Goal: Information Seeking & Learning: Check status

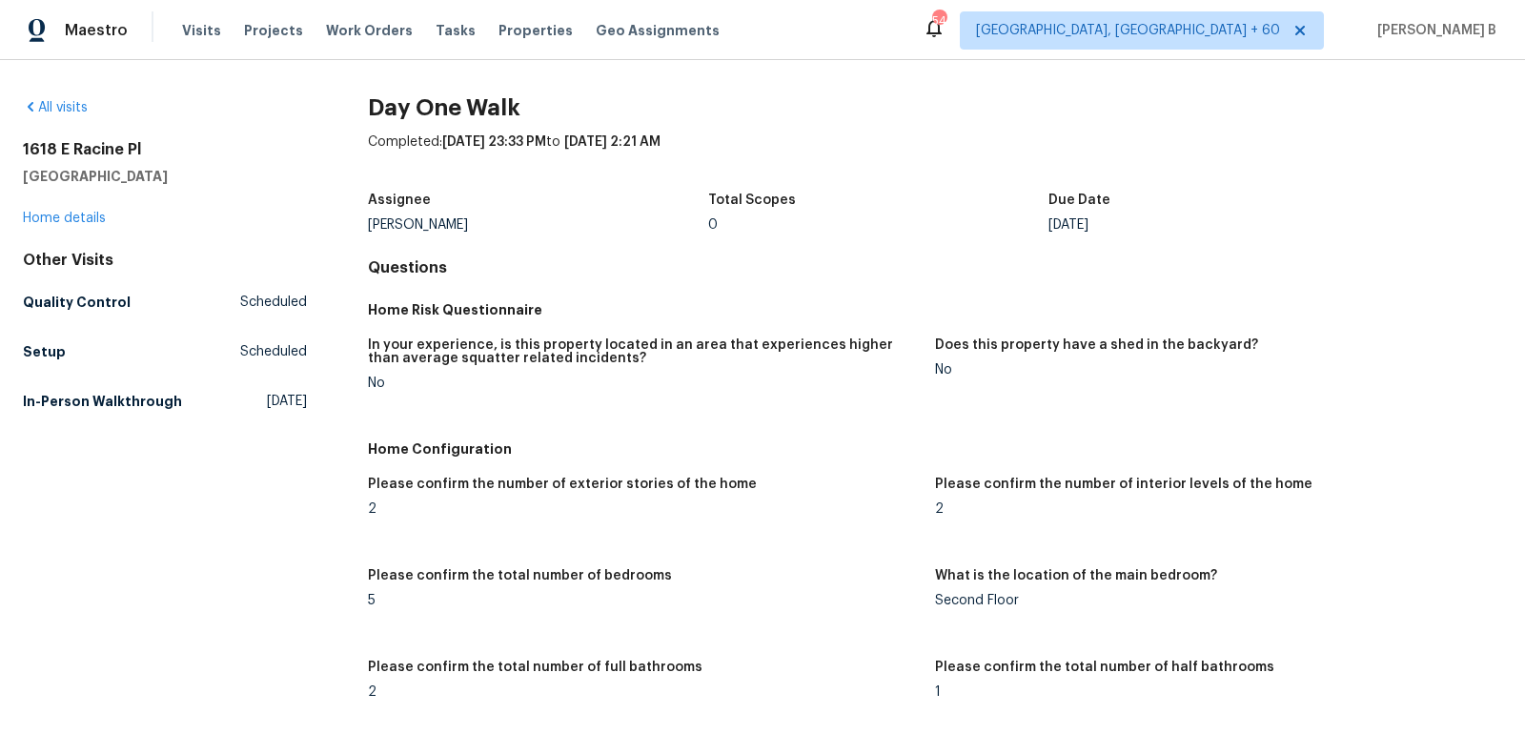
click at [186, 44] on div "Visits Projects Work Orders Tasks Properties Geo Assignments" at bounding box center [462, 30] width 560 height 38
click at [193, 36] on span "Visits" at bounding box center [201, 30] width 39 height 19
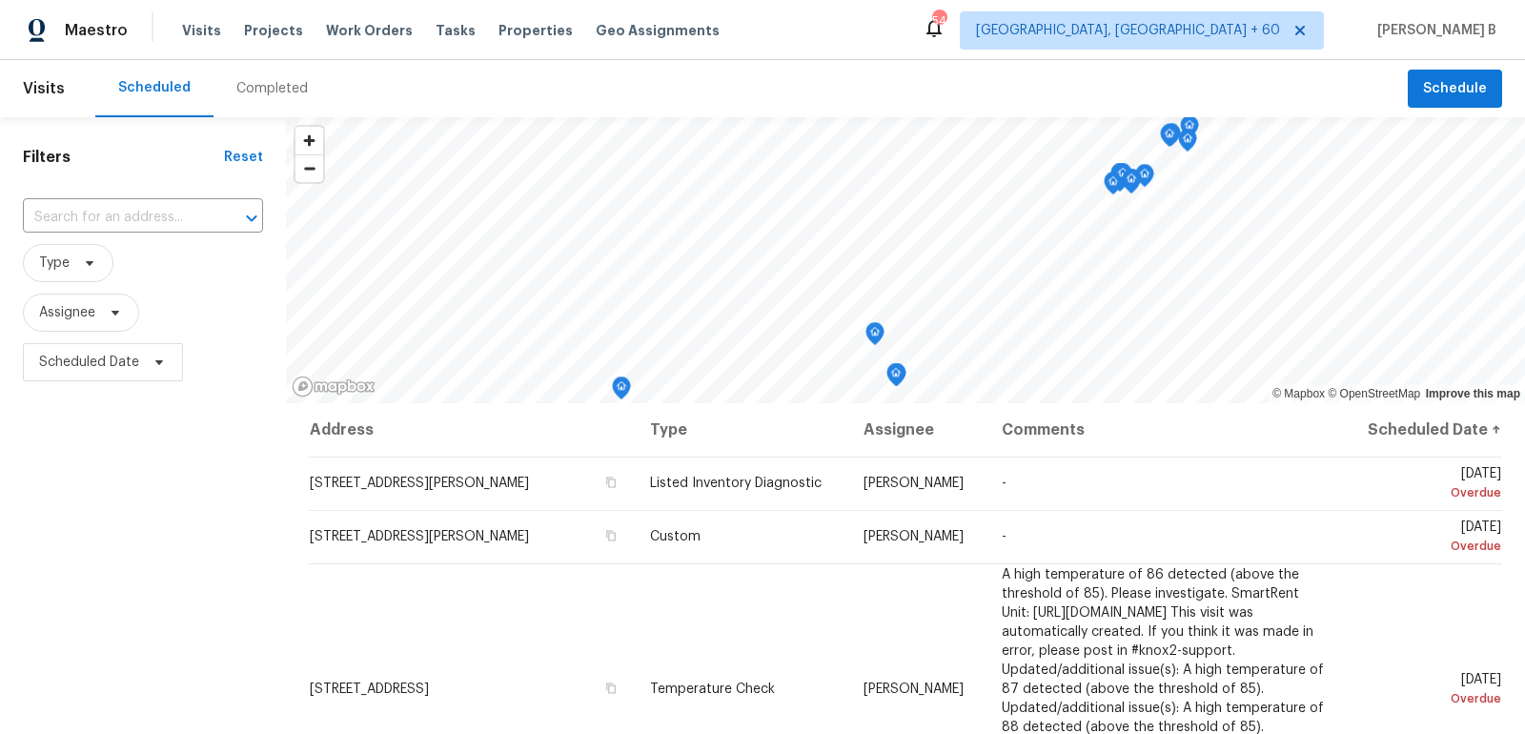
click at [255, 61] on div "Completed" at bounding box center [271, 88] width 117 height 57
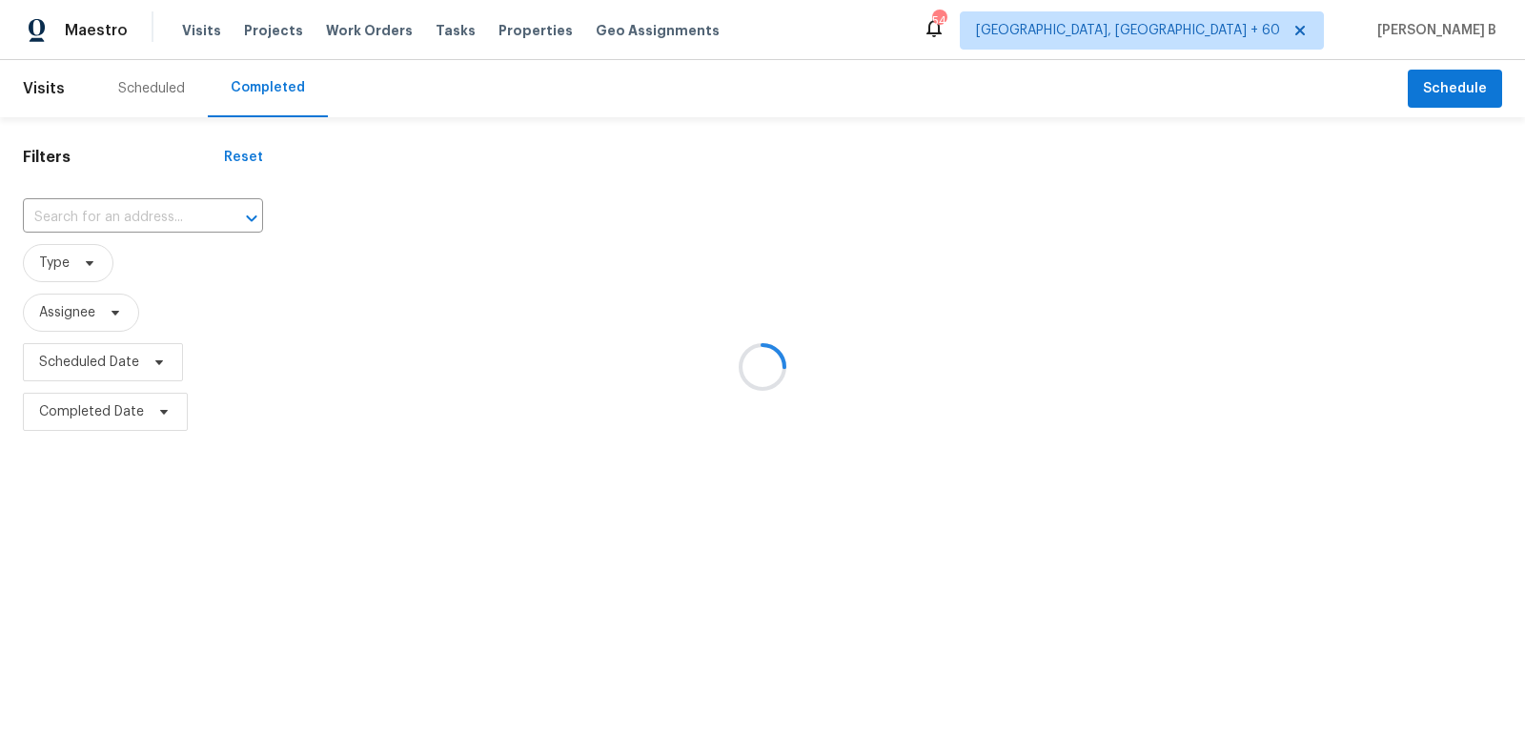
click at [220, 207] on div at bounding box center [762, 367] width 1525 height 734
click at [162, 213] on div at bounding box center [762, 367] width 1525 height 734
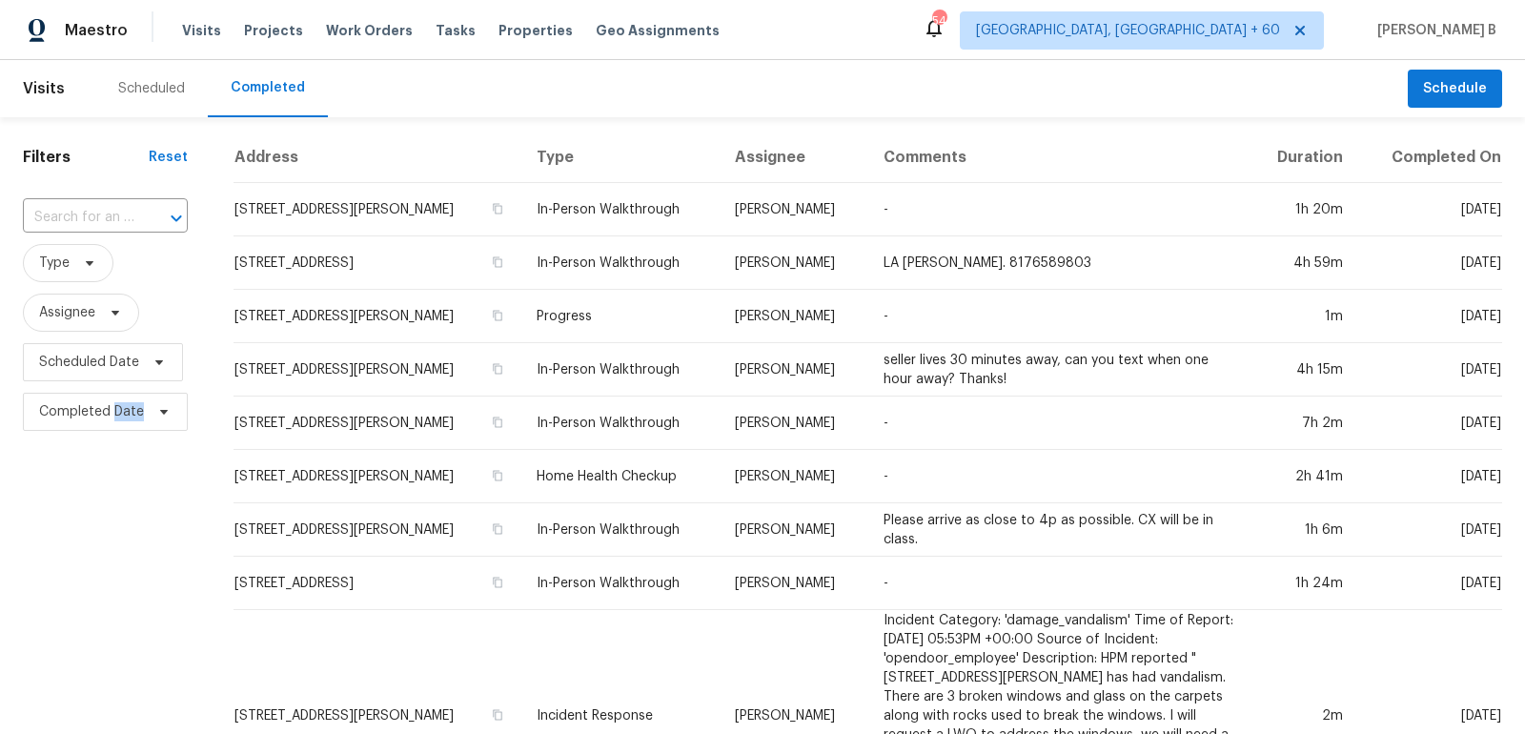
click at [165, 213] on icon "Open" at bounding box center [176, 218] width 23 height 23
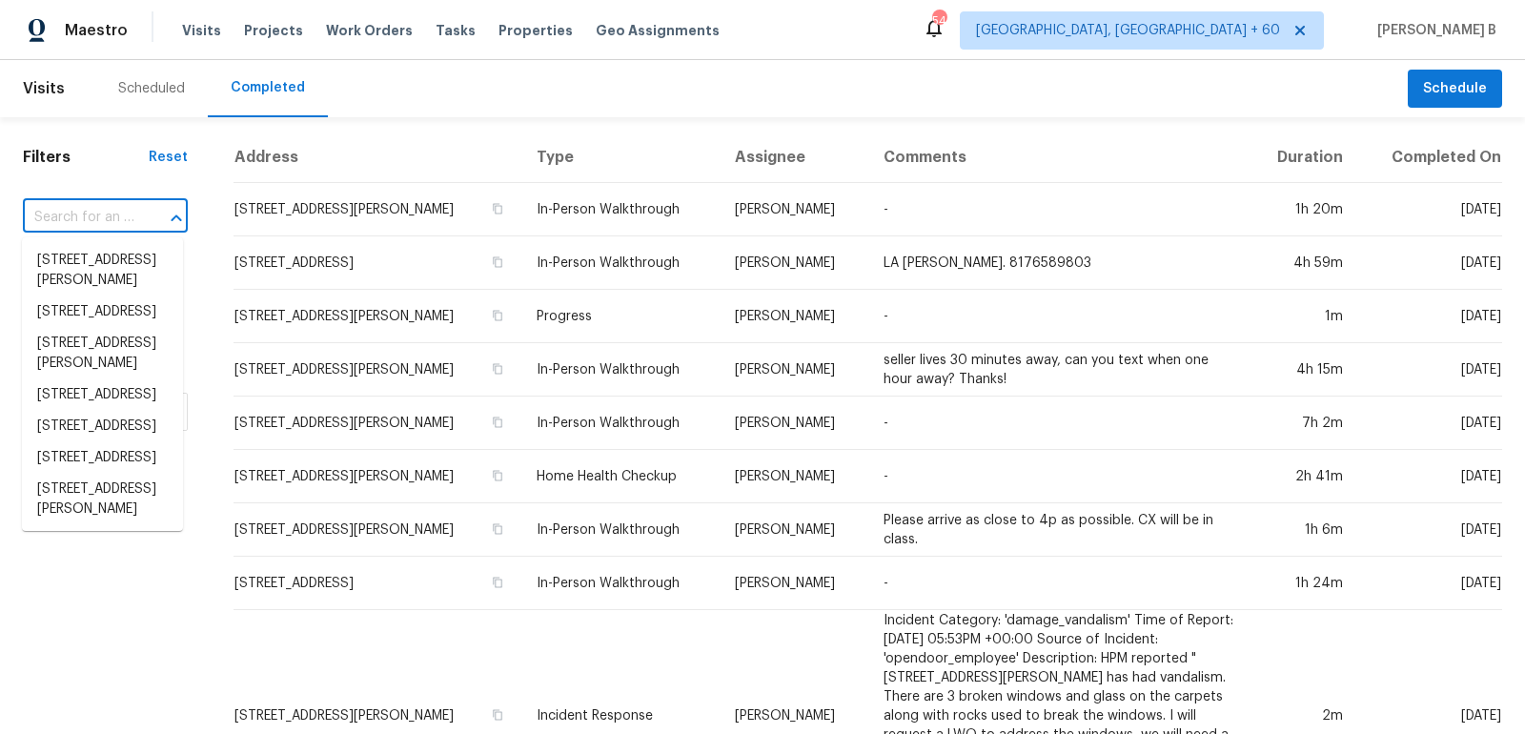
click at [165, 213] on icon "Close" at bounding box center [176, 218] width 23 height 23
paste input "[STREET_ADDRESS]"
type input "[STREET_ADDRESS]"
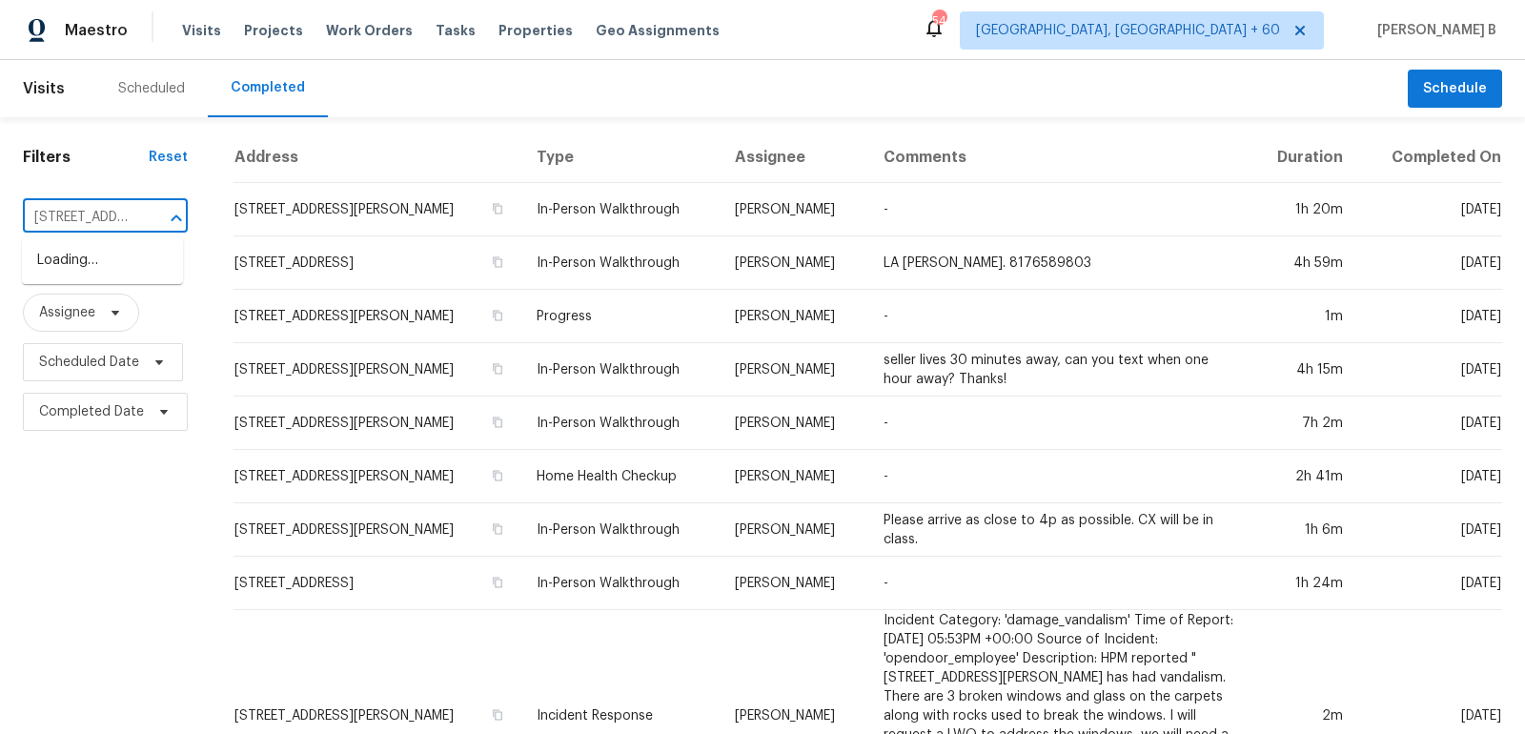
scroll to position [0, 153]
click at [132, 252] on li "[STREET_ADDRESS]" at bounding box center [102, 260] width 161 height 31
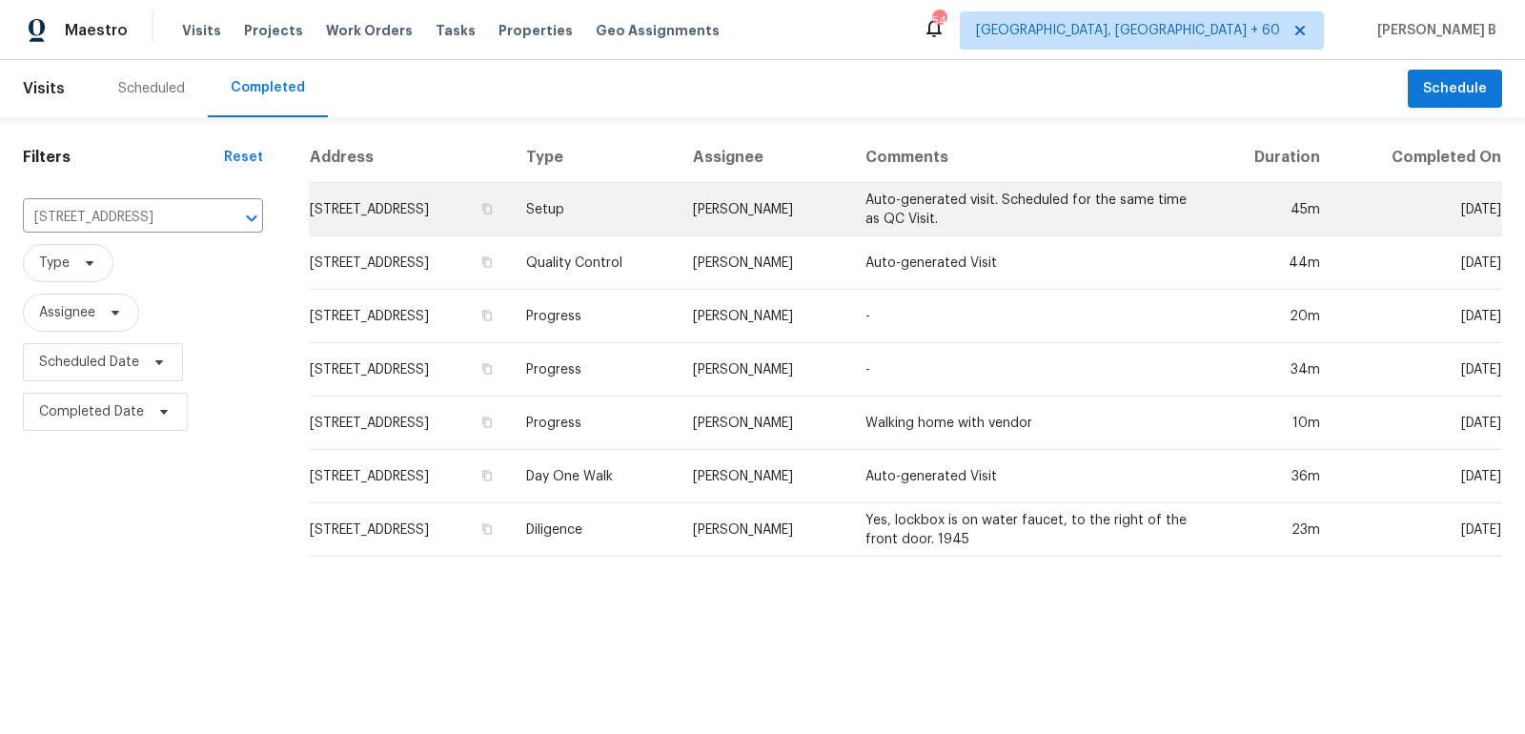
click at [795, 200] on td "[PERSON_NAME]" at bounding box center [764, 209] width 173 height 53
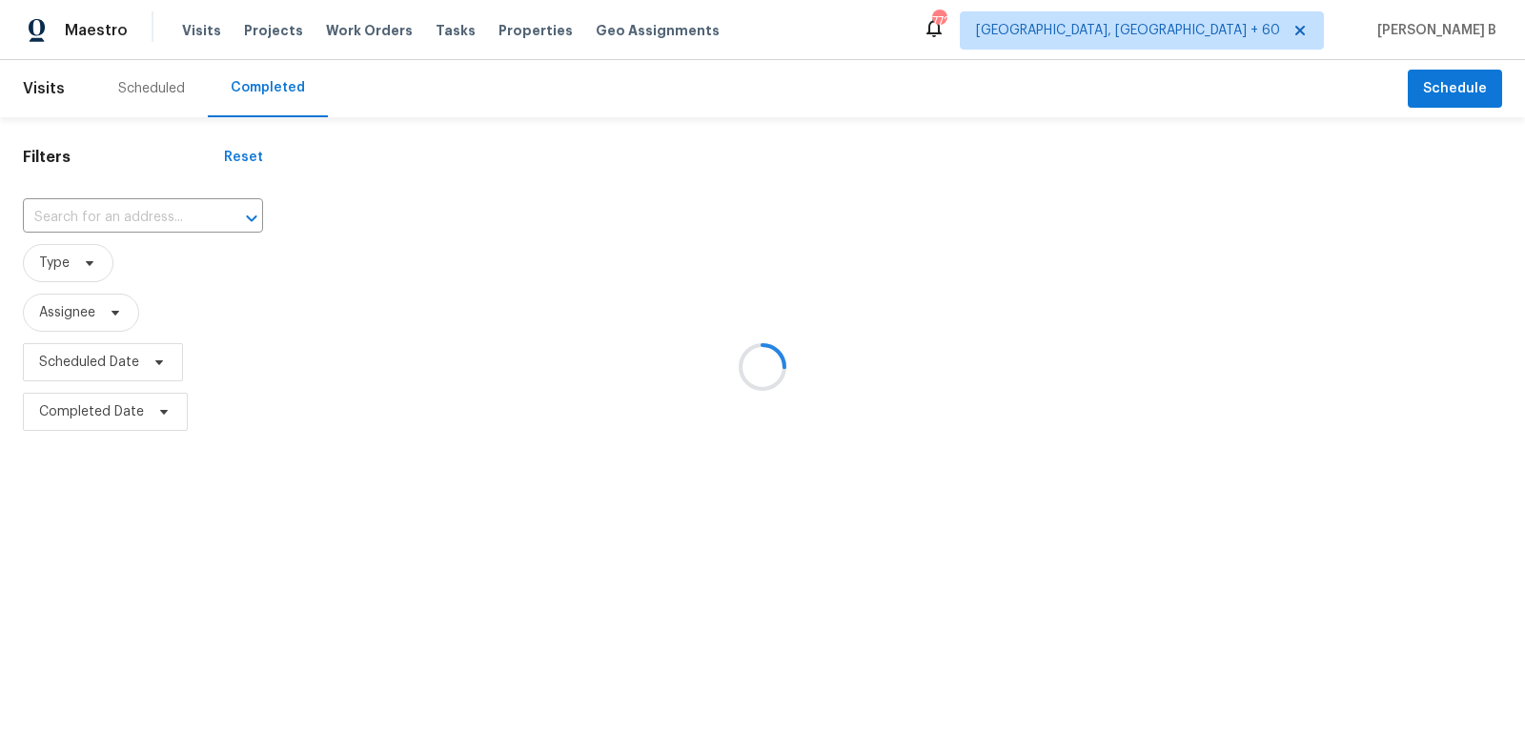
click at [210, 208] on div at bounding box center [762, 367] width 1525 height 734
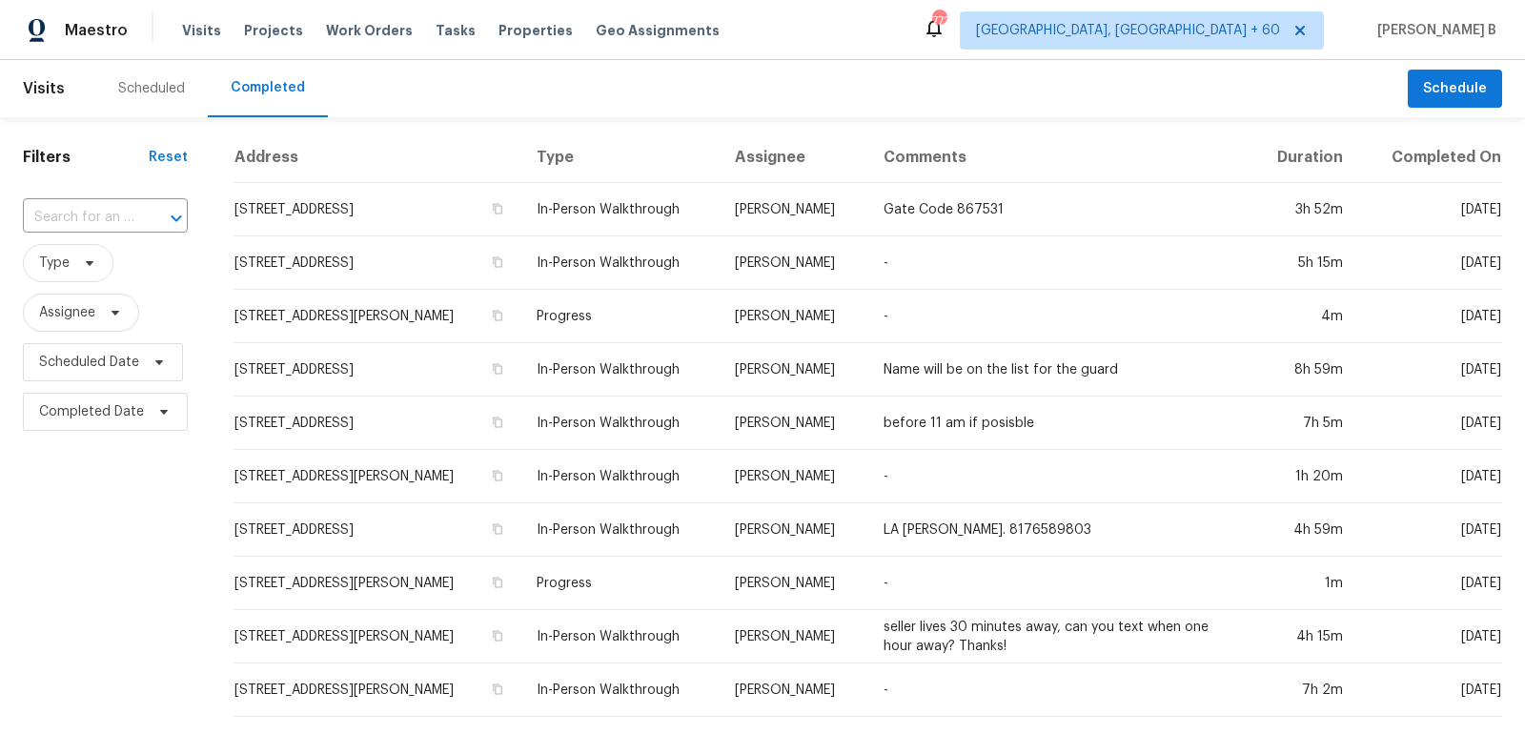
click at [131, 234] on div "​" at bounding box center [105, 217] width 165 height 41
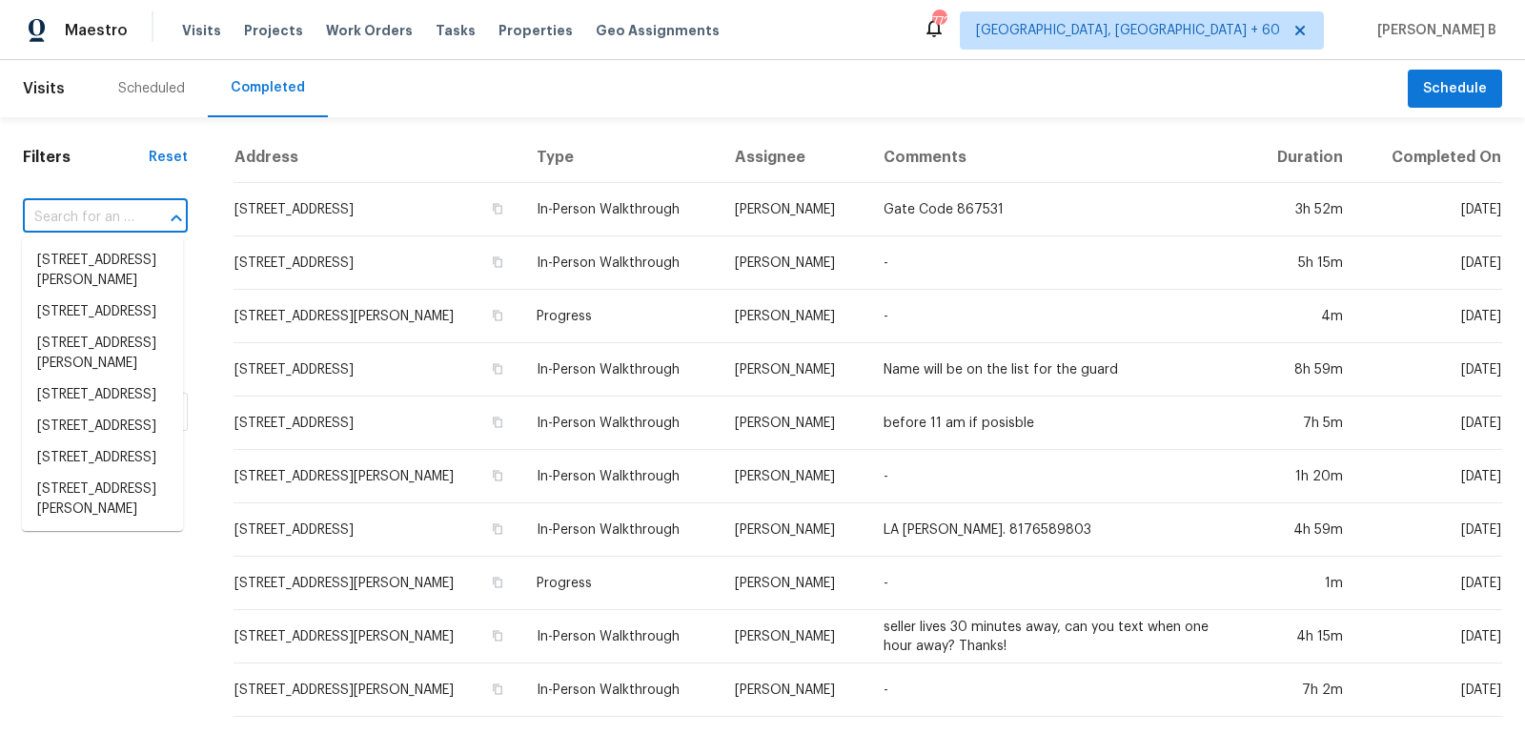
click at [131, 218] on div "​" at bounding box center [105, 218] width 165 height 30
paste input "[STREET_ADDRESS]"
type input "[STREET_ADDRESS]"
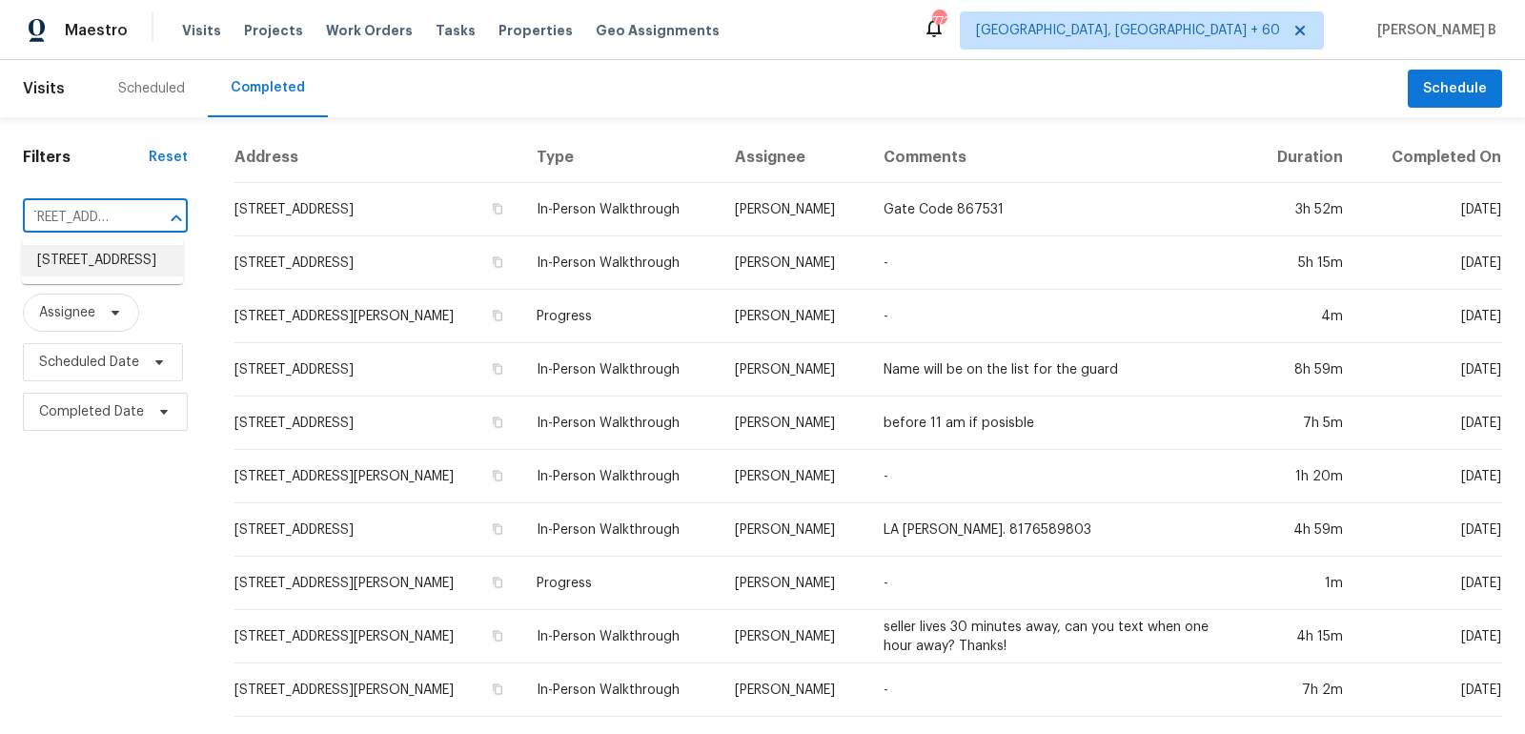
click at [155, 275] on li "[STREET_ADDRESS]" at bounding box center [102, 260] width 161 height 31
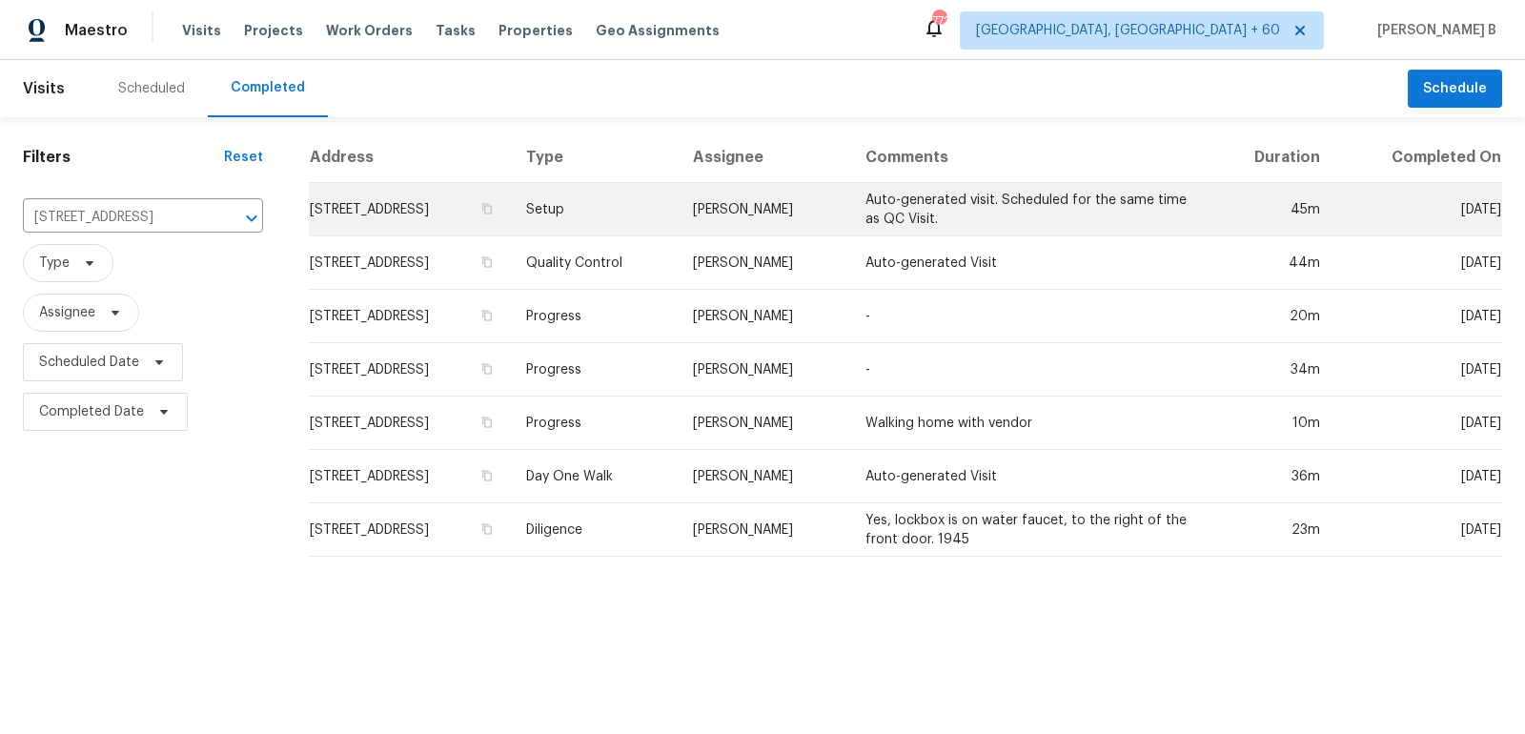
click at [679, 196] on td "Setup" at bounding box center [595, 209] width 168 height 53
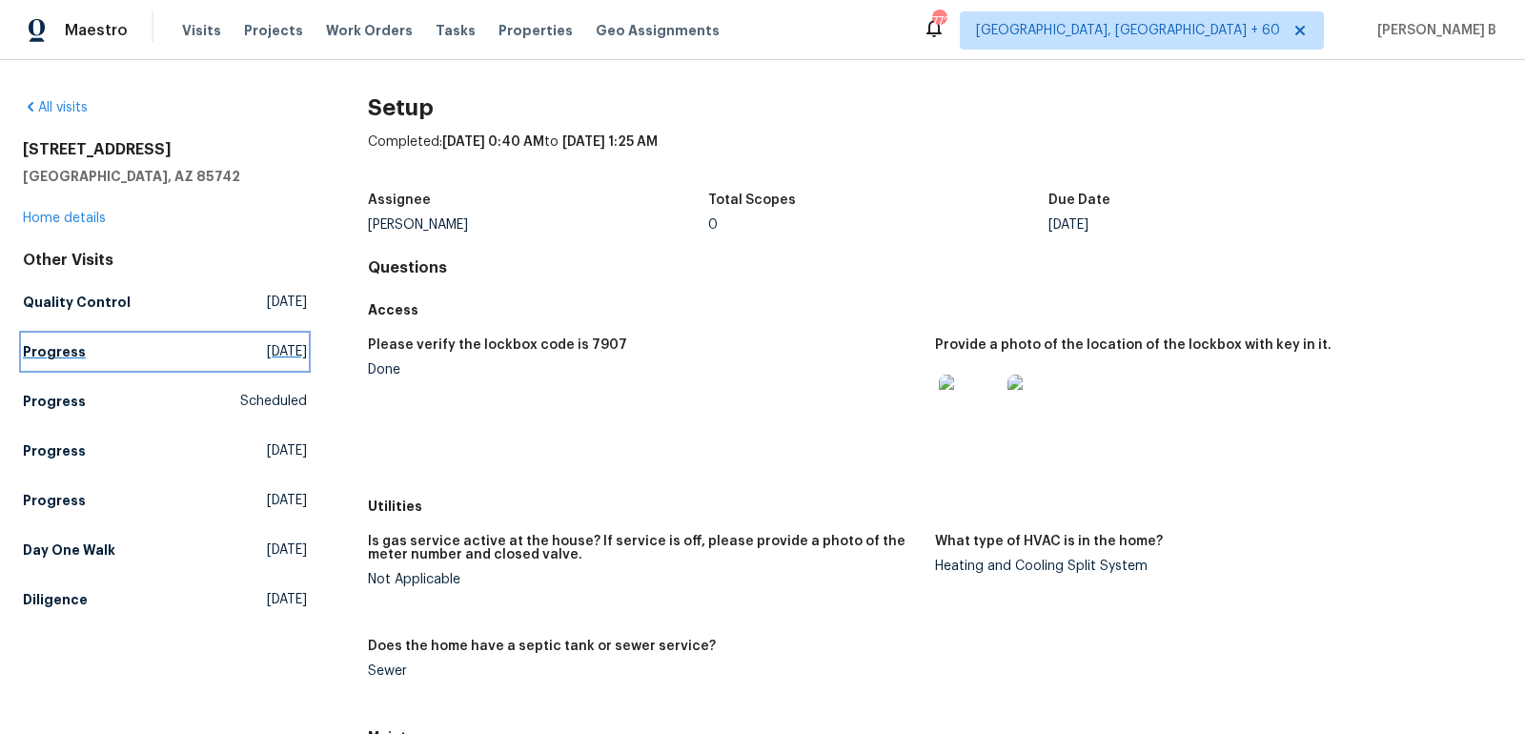
click at [96, 365] on link "Progress Mon, Aug 18 2025" at bounding box center [165, 352] width 284 height 34
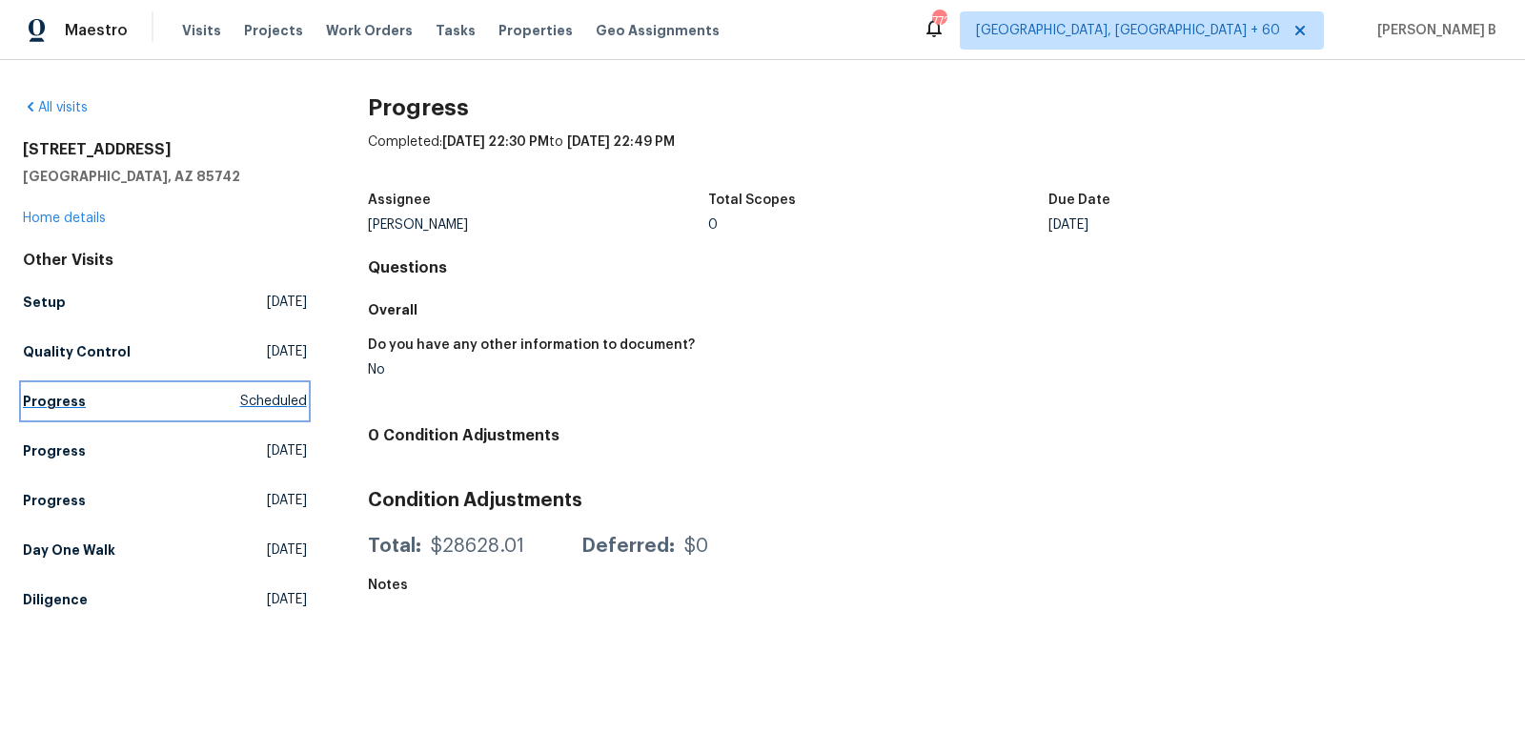
click at [214, 413] on link "Progress Scheduled" at bounding box center [165, 401] width 284 height 34
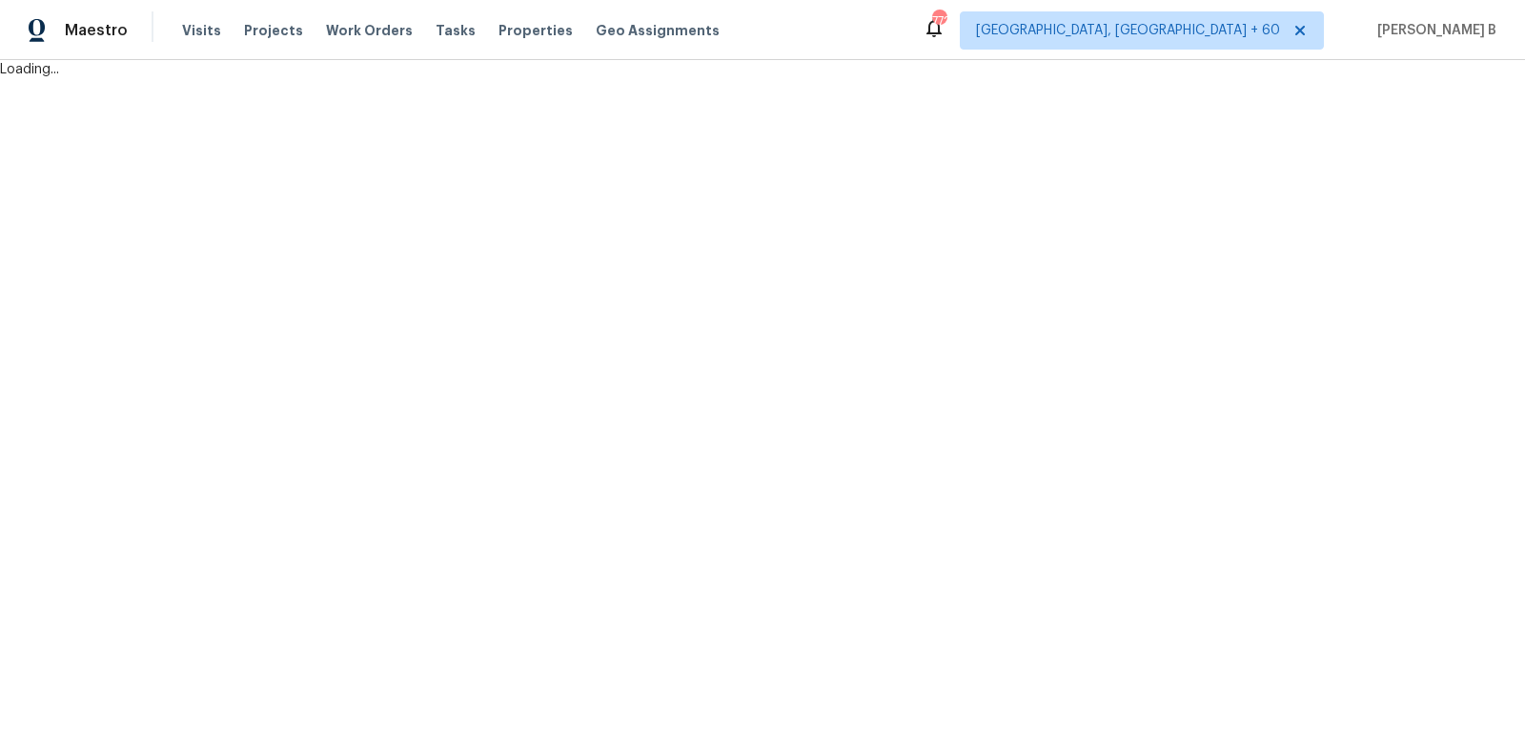
click at [222, 79] on html "Maestro Visits Projects Work Orders Tasks Properties Geo Assignments 772 Albuqu…" at bounding box center [762, 39] width 1525 height 79
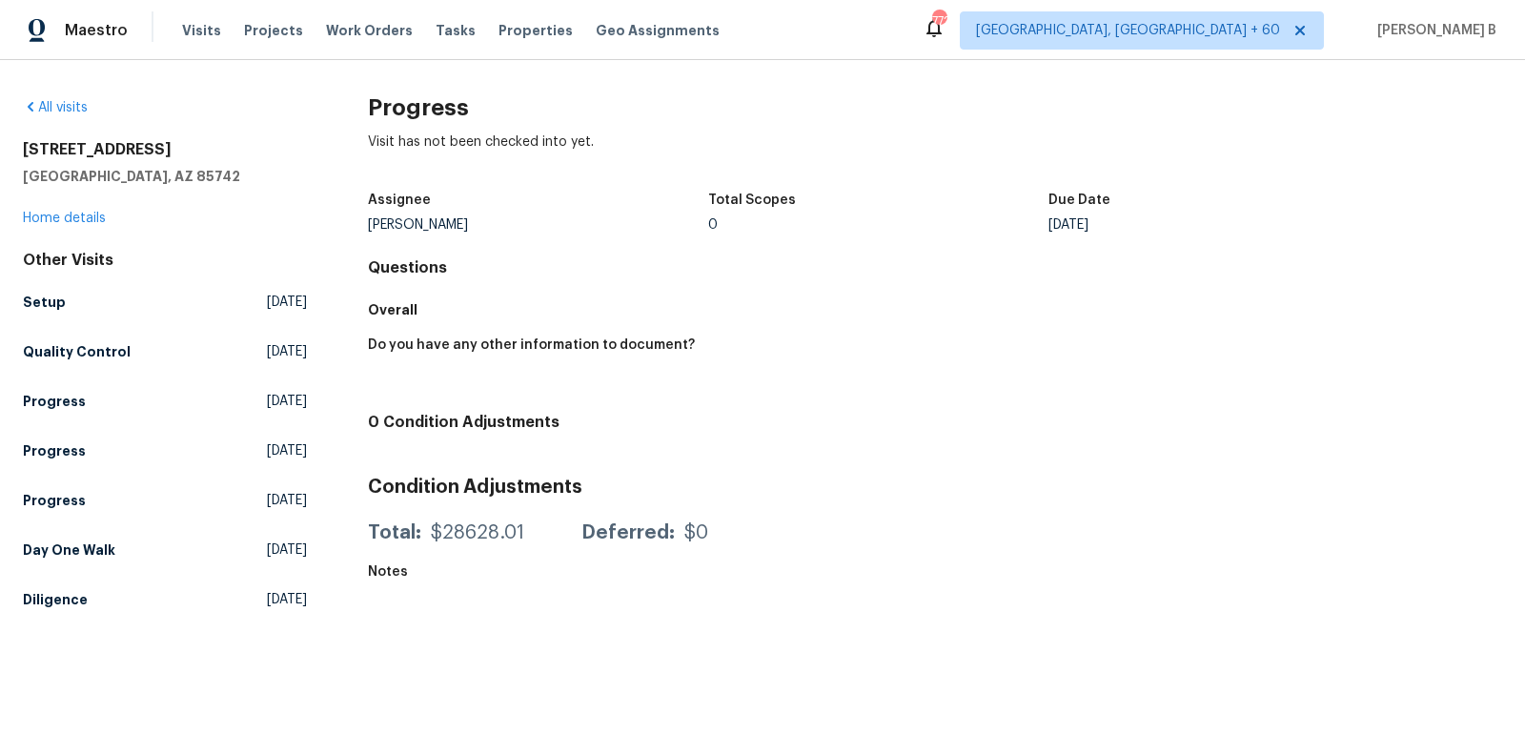
click at [226, 432] on div "Other Visits Setup Thu, Aug 21 2025 Quality Control Thu, Aug 21 2025 Progress M…" at bounding box center [165, 434] width 284 height 366
click at [267, 444] on span "[DATE]" at bounding box center [287, 450] width 40 height 19
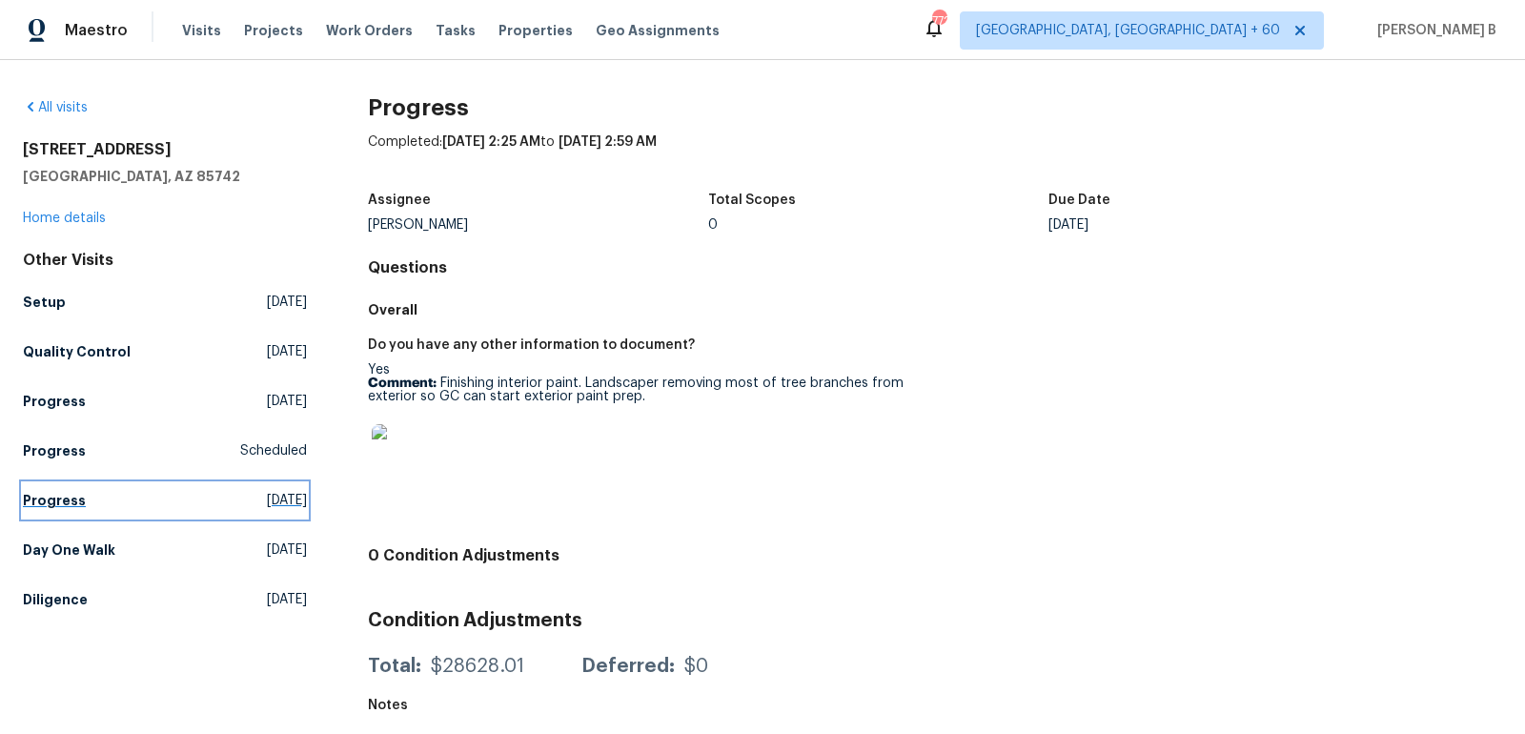
click at [267, 497] on span "[DATE]" at bounding box center [287, 500] width 40 height 19
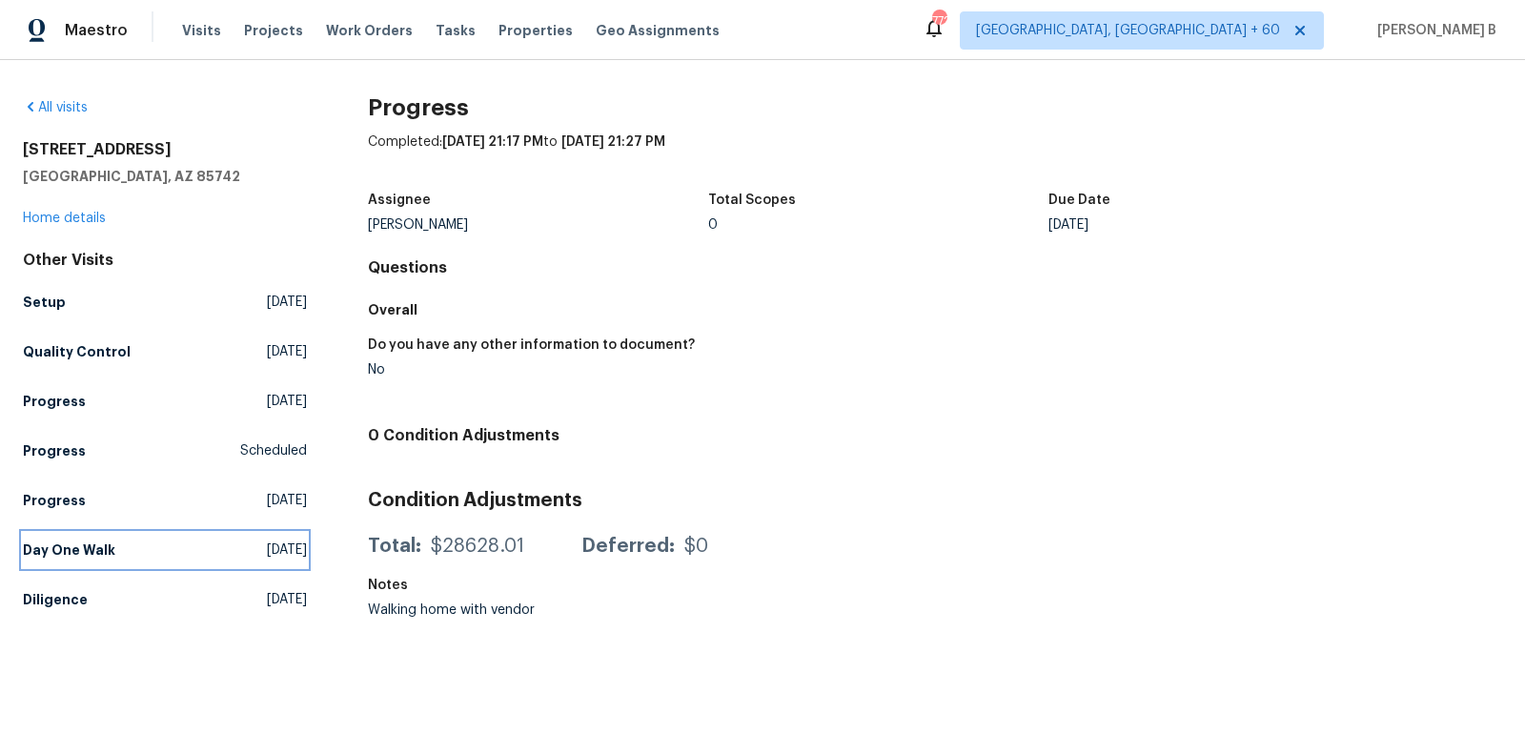
drag, startPoint x: 296, startPoint y: 534, endPoint x: 296, endPoint y: 556, distance: 21.9
click at [296, 534] on link "Day One Walk Wed, Jul 30 2025" at bounding box center [165, 550] width 284 height 34
click at [296, 556] on html "Maestro Visits Projects Work Orders Tasks Properties Geo Assignments 772 Albuqu…" at bounding box center [762, 316] width 1525 height 632
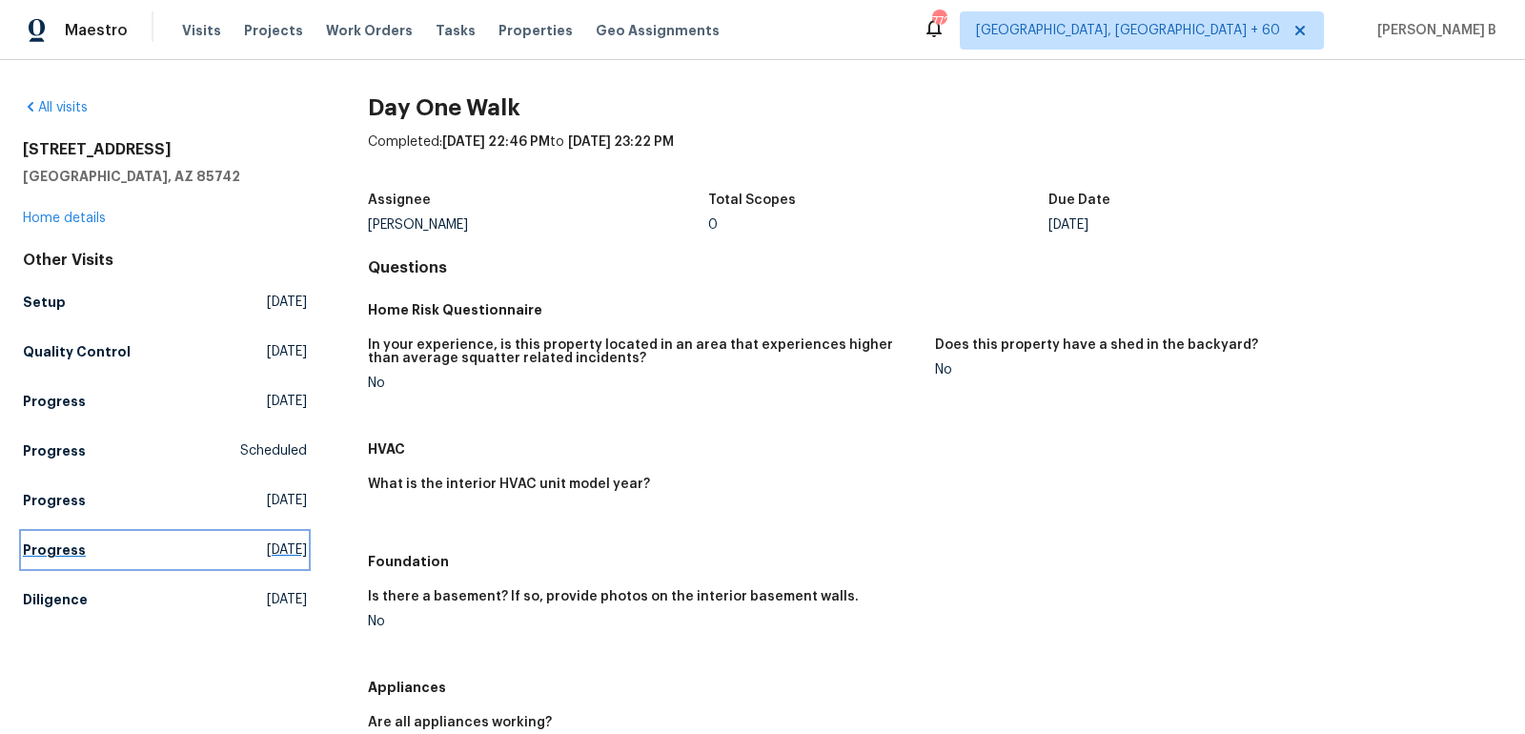
click at [294, 559] on link "Progress Mon, Aug 11 2025" at bounding box center [165, 550] width 284 height 34
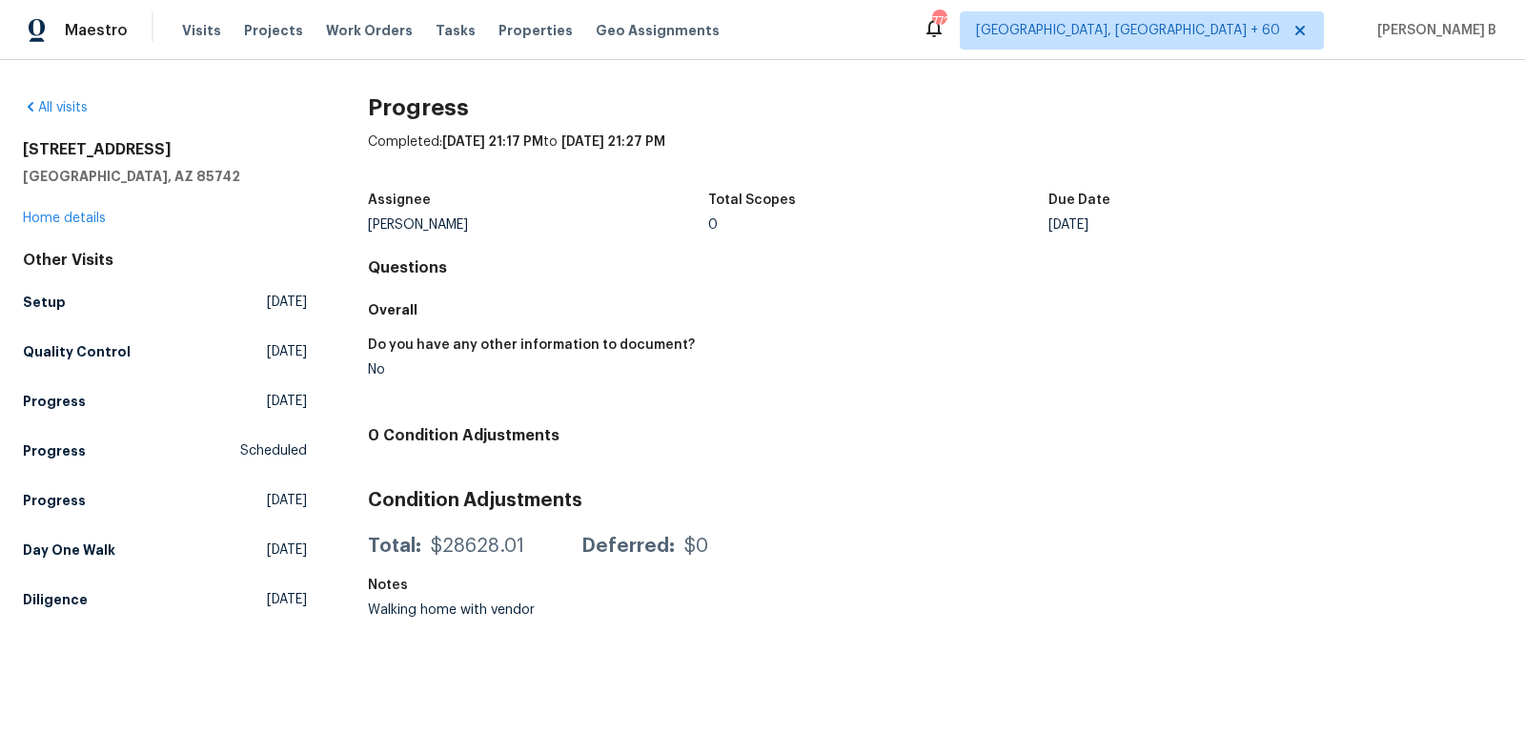
click at [294, 571] on div "Other Visits Setup Thu, Aug 21 2025 Quality Control Thu, Aug 21 2025 Progress M…" at bounding box center [165, 434] width 284 height 366
click at [295, 608] on link "Diligence Wed, Jul 23 2025" at bounding box center [165, 599] width 284 height 34
